Goal: Information Seeking & Learning: Find specific fact

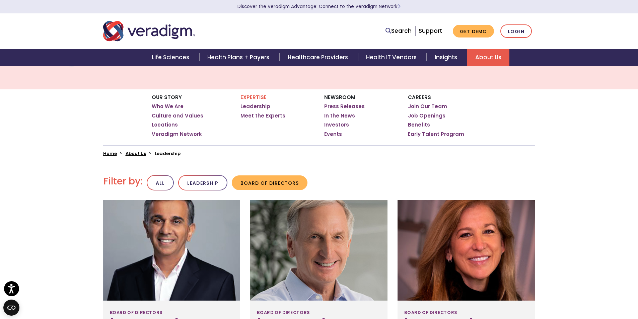
scroll to position [100, 0]
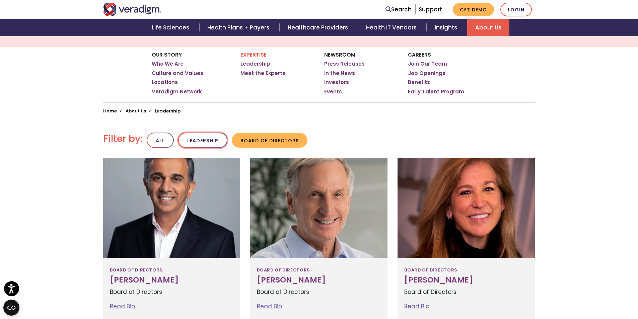
click at [212, 141] on button "Leadership" at bounding box center [202, 141] width 49 height 16
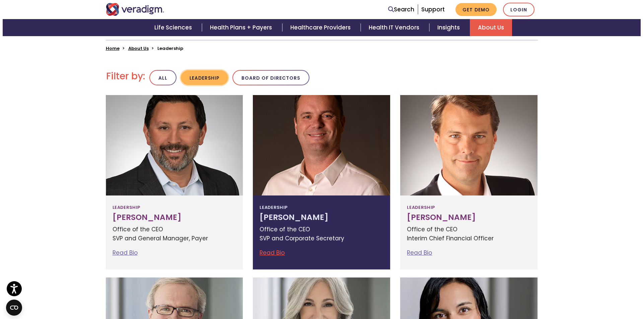
scroll to position [201, 0]
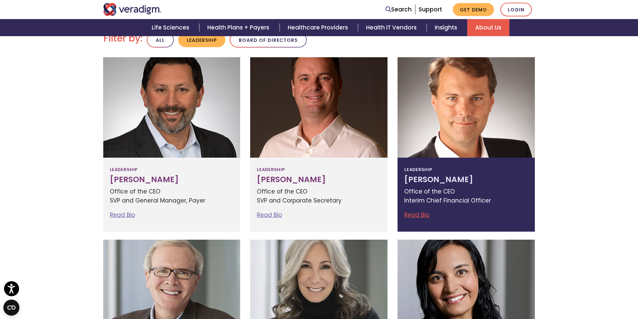
click at [454, 189] on p "Office of the CEO Interim Chief Financial Officer" at bounding box center [466, 196] width 124 height 18
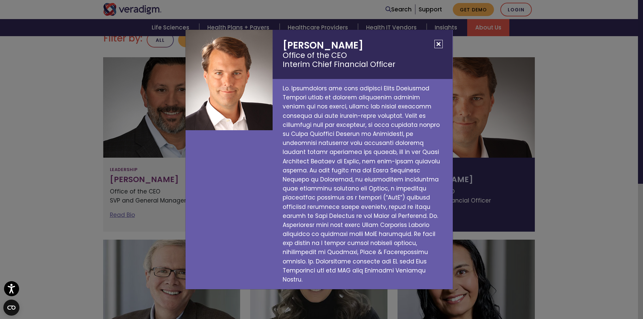
click at [438, 48] on button "Close" at bounding box center [438, 44] width 8 height 8
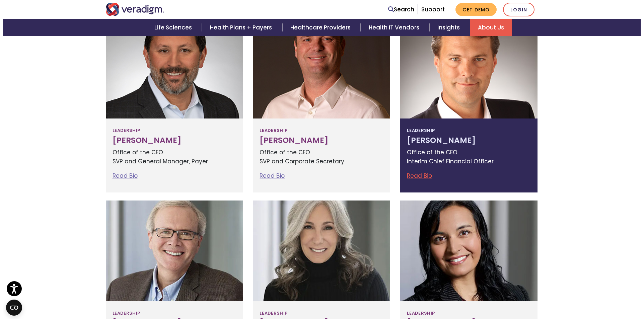
scroll to position [301, 0]
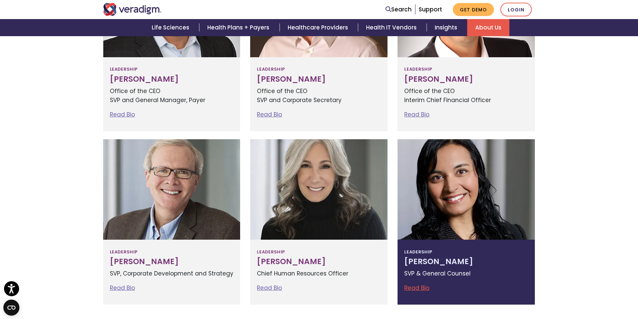
click at [455, 218] on div at bounding box center [466, 189] width 137 height 100
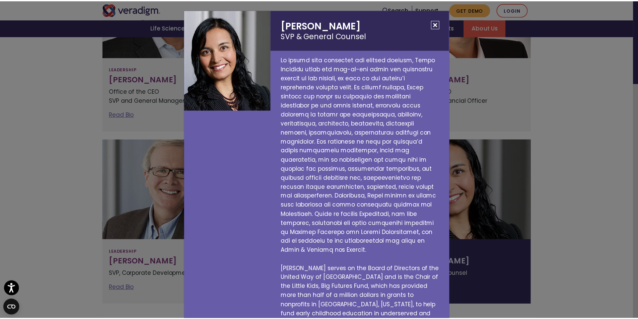
scroll to position [97, 0]
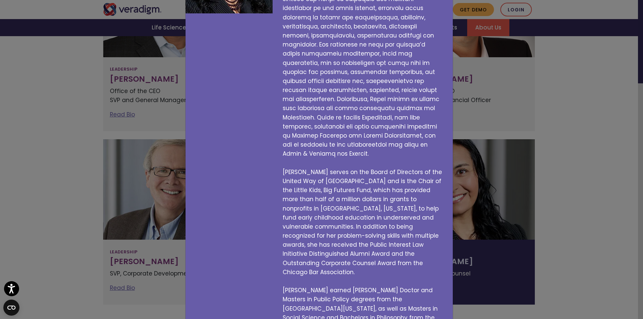
click at [79, 186] on div "[PERSON_NAME] SVP & General Counsel [PERSON_NAME] serves on the Board of Direct…" at bounding box center [321, 159] width 643 height 319
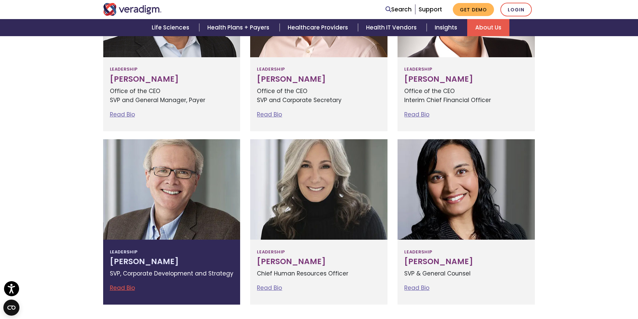
click at [153, 199] on div at bounding box center [171, 189] width 137 height 100
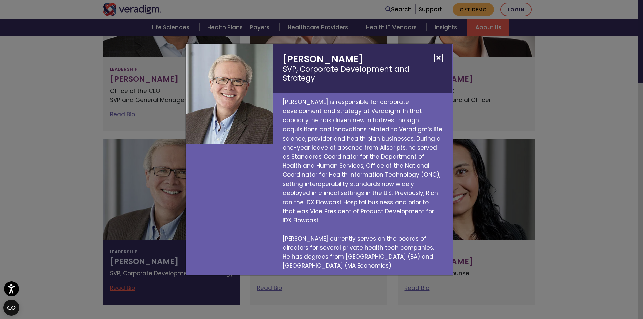
click at [438, 62] on button "Close" at bounding box center [438, 58] width 8 height 8
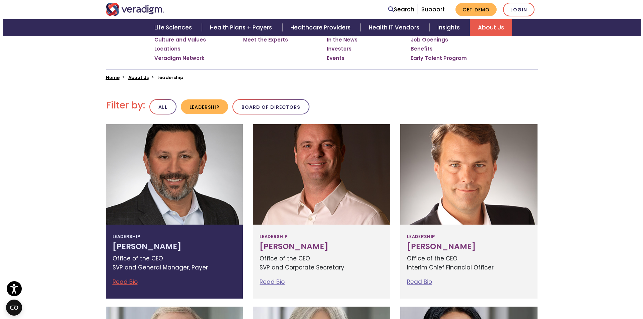
scroll to position [167, 0]
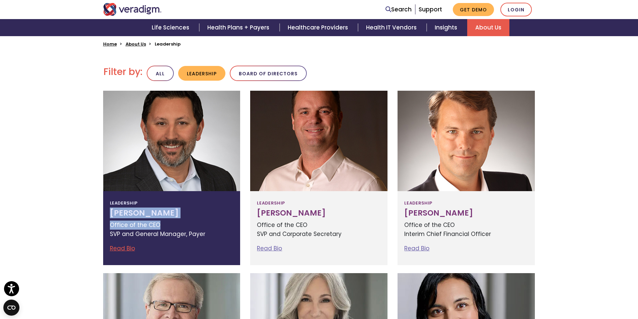
drag, startPoint x: 194, startPoint y: 221, endPoint x: 106, endPoint y: 215, distance: 88.3
click at [106, 215] on div "Leadership [PERSON_NAME] Office of the CEO SVP and General Manager, Payer Read …" at bounding box center [171, 228] width 137 height 74
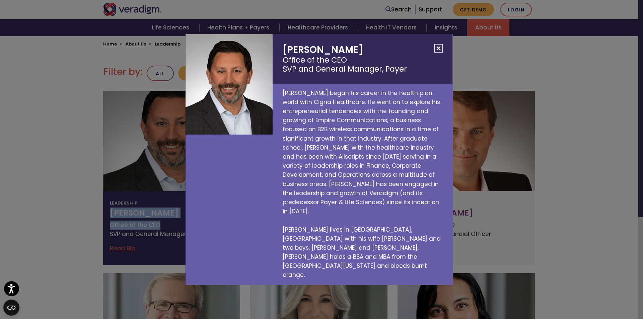
copy div "[PERSON_NAME] Office of the CEO"
click at [348, 70] on h2 "[PERSON_NAME] Office of the CEO SVP and General Manager, Payer" at bounding box center [363, 58] width 180 height 49
click at [346, 68] on h2 "[PERSON_NAME] Office of the CEO SVP and General Manager, Payer" at bounding box center [363, 58] width 180 height 49
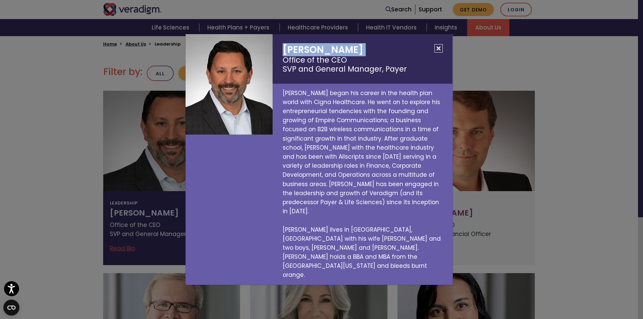
click at [346, 67] on h2 "[PERSON_NAME] Office of the CEO SVP and General Manager, Payer" at bounding box center [363, 58] width 180 height 49
copy h2 "[PERSON_NAME]"
click at [313, 68] on h2 "[PERSON_NAME] Office of the CEO SVP and General Manager, Payer" at bounding box center [363, 58] width 180 height 49
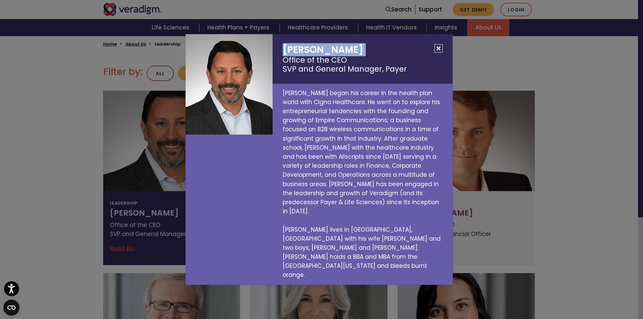
click at [435, 53] on button "Close" at bounding box center [438, 48] width 8 height 8
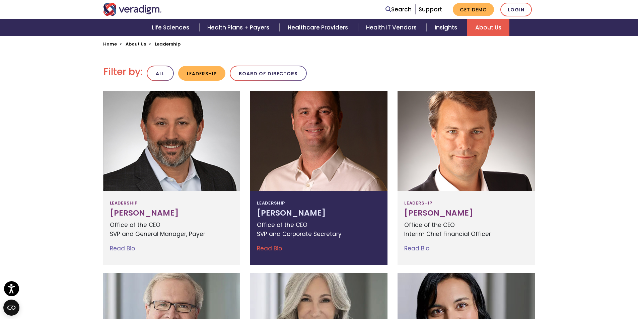
click at [303, 210] on h3 "[PERSON_NAME]" at bounding box center [319, 213] width 124 height 9
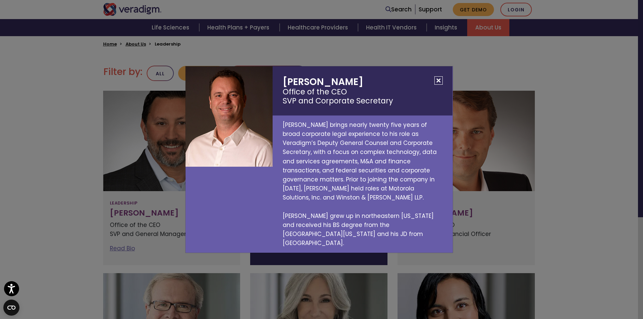
click at [294, 95] on h2 "[PERSON_NAME] Office of the CEO SVP and Corporate Secretary" at bounding box center [363, 90] width 180 height 49
copy h2 "[PERSON_NAME]"
click at [436, 85] on button "Close" at bounding box center [438, 80] width 8 height 8
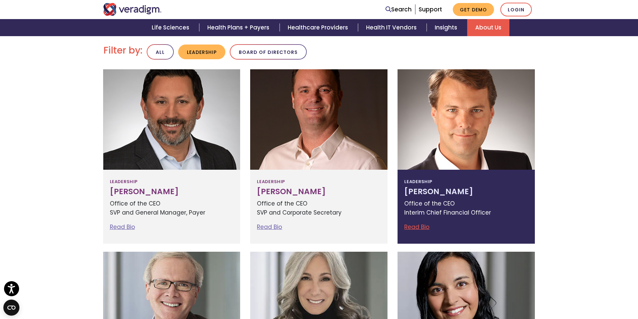
scroll to position [201, 0]
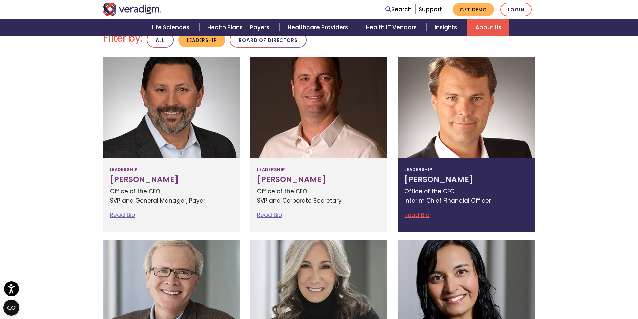
click at [477, 181] on h3 "[PERSON_NAME]" at bounding box center [466, 179] width 124 height 9
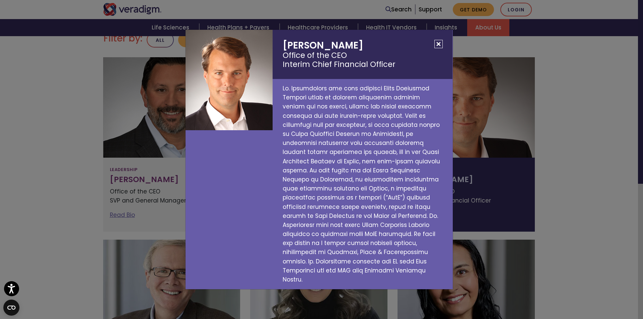
click at [304, 51] on h2 "[PERSON_NAME] Office of the CEO Interim Chief Financial Officer" at bounding box center [363, 54] width 180 height 49
copy h2 "[PERSON_NAME]"
click at [439, 48] on button "Close" at bounding box center [438, 44] width 8 height 8
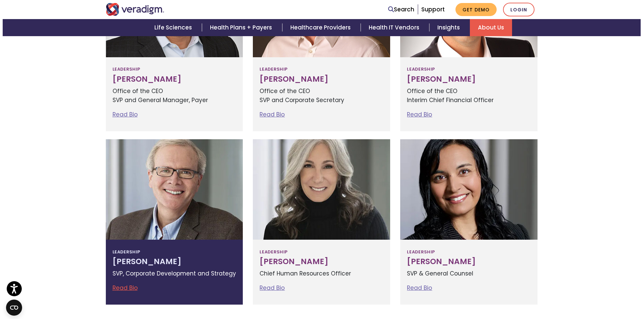
scroll to position [335, 0]
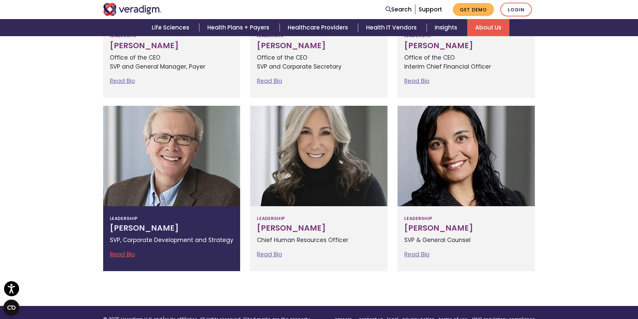
click at [168, 227] on h3 "[PERSON_NAME]" at bounding box center [172, 228] width 124 height 9
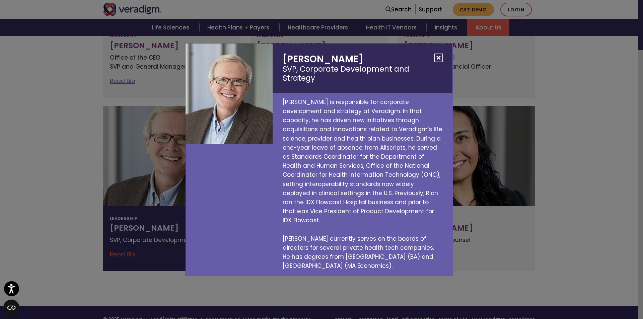
click at [303, 65] on h2 "[PERSON_NAME] SVP, Corporate Development and Strategy" at bounding box center [363, 68] width 180 height 49
copy h2 "[PERSON_NAME]"
click at [442, 62] on button "Close" at bounding box center [438, 58] width 8 height 8
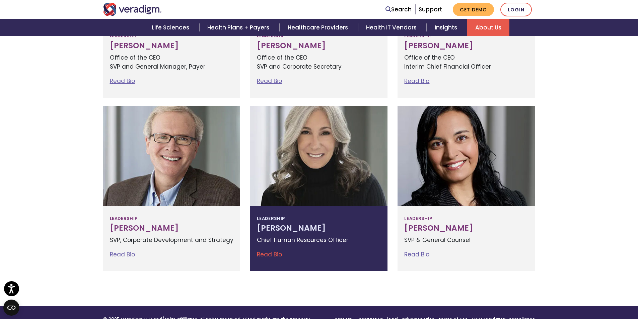
click at [310, 244] on p "Chief Human Resources Officer" at bounding box center [319, 240] width 124 height 9
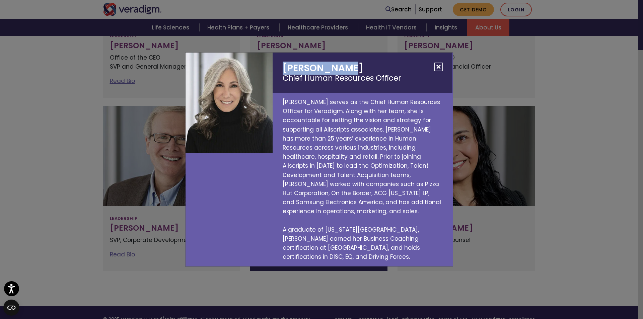
drag, startPoint x: 283, startPoint y: 79, endPoint x: 354, endPoint y: 92, distance: 71.6
click at [355, 82] on h2 "[PERSON_NAME] Chief Human Resources Officer" at bounding box center [363, 73] width 180 height 40
copy h2 "[PERSON_NAME] Chief Human Resou"
